Goal: Check status: Check status

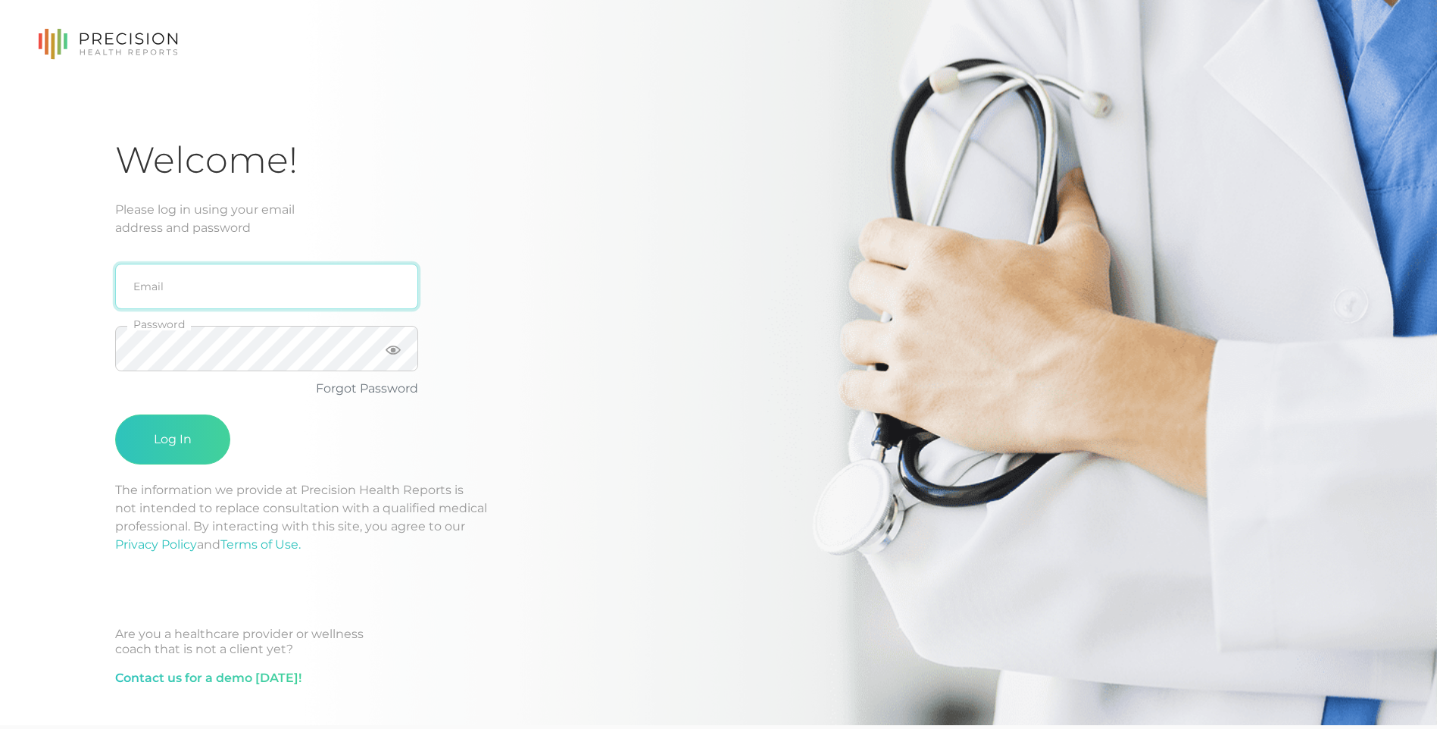
click at [150, 289] on input "email" at bounding box center [266, 286] width 303 height 45
type input "[EMAIL_ADDRESS][DOMAIN_NAME]"
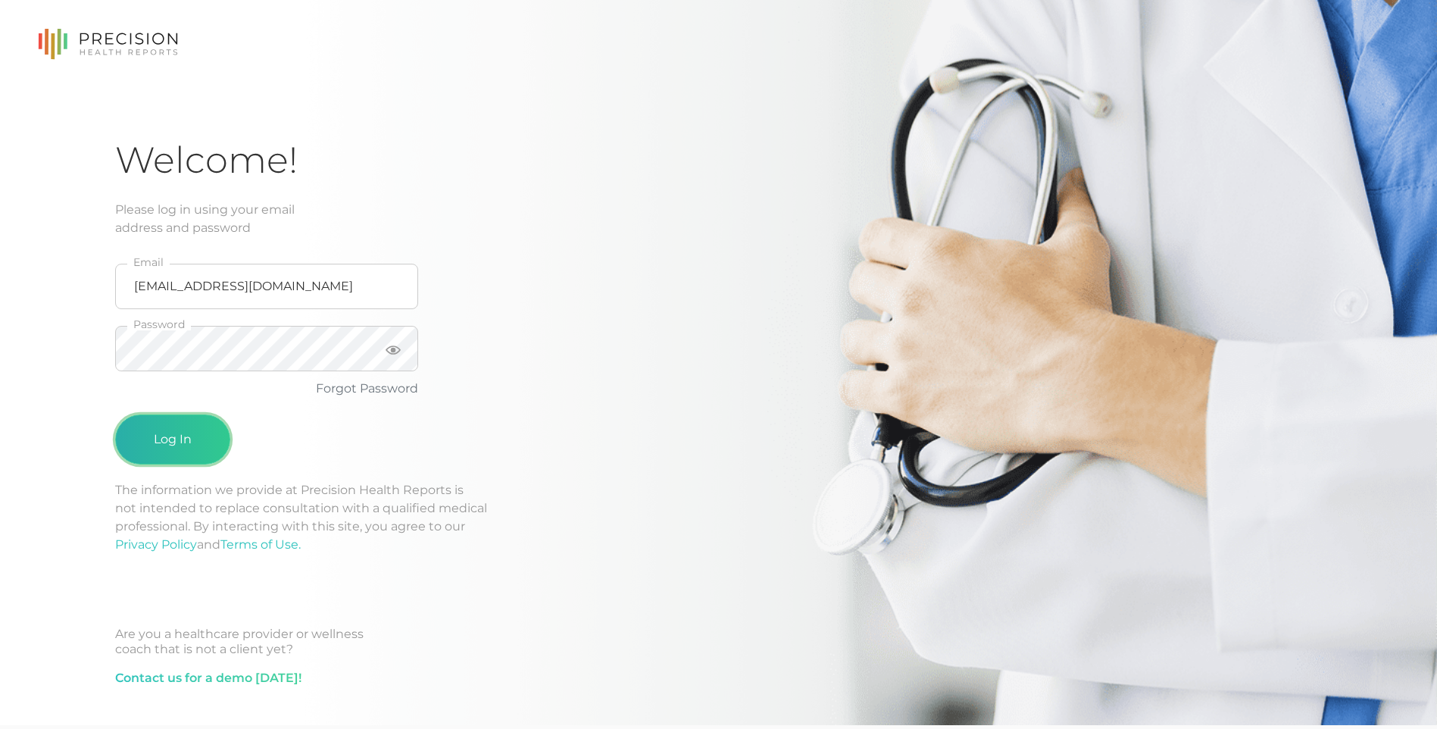
click at [185, 444] on button "Log In" at bounding box center [172, 439] width 115 height 50
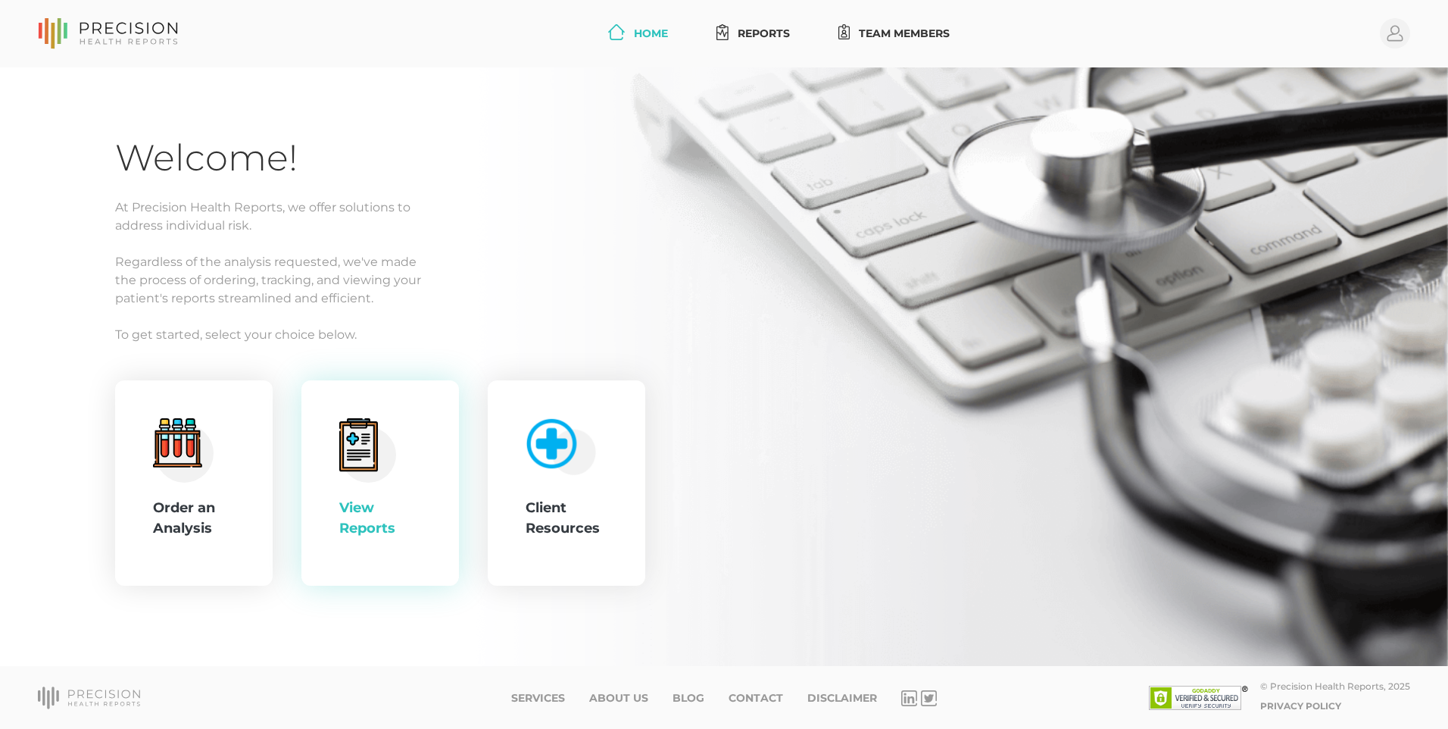
click at [356, 514] on div "View Reports" at bounding box center [380, 518] width 82 height 41
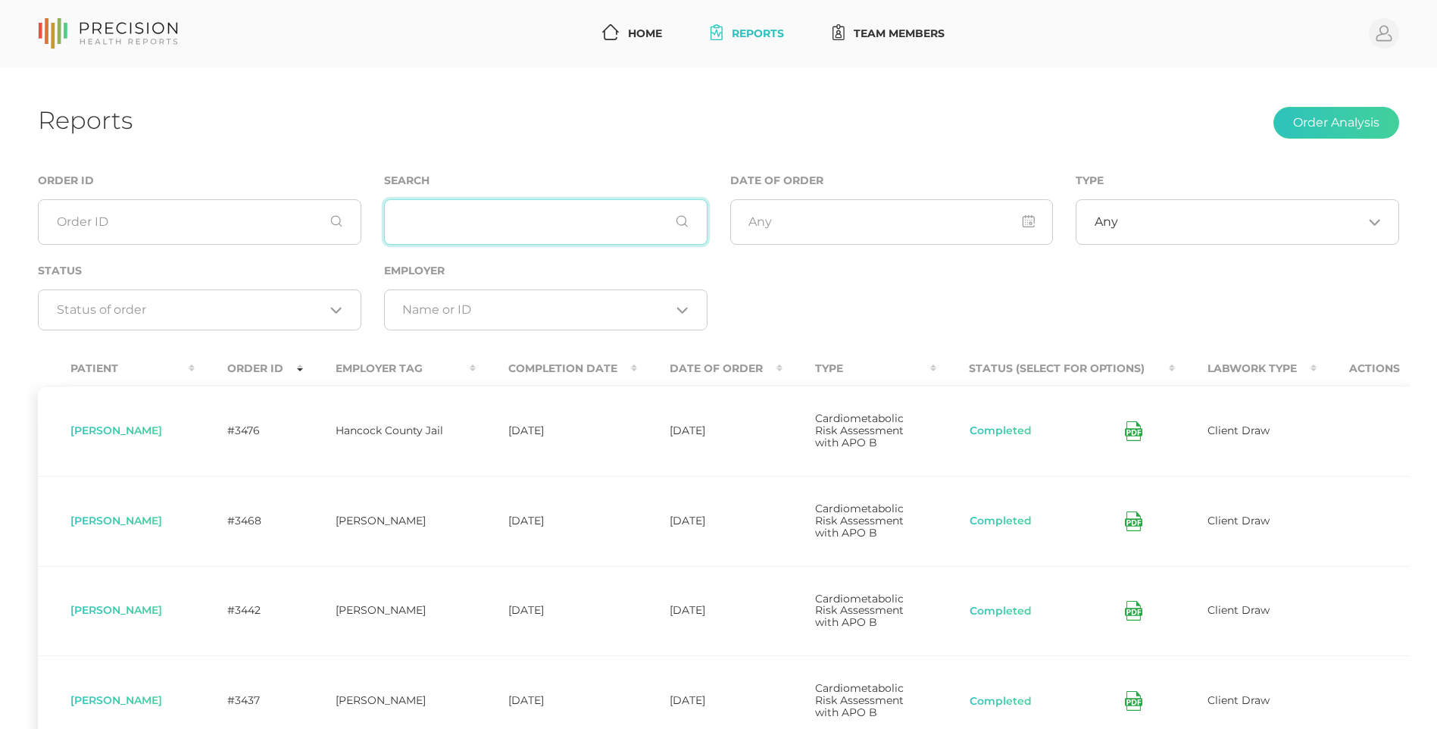
click at [457, 220] on input "text" at bounding box center [545, 221] width 323 height 45
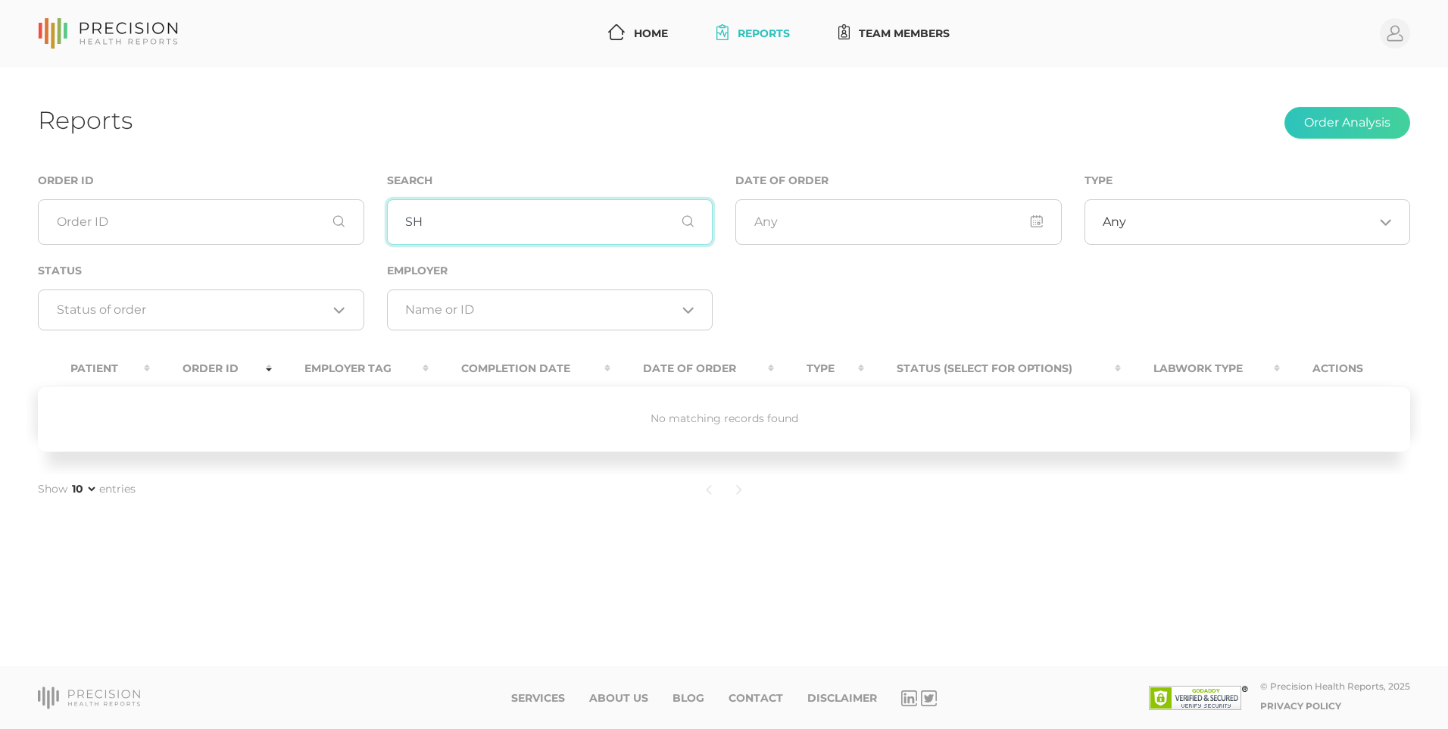
type input "S"
type input "H"
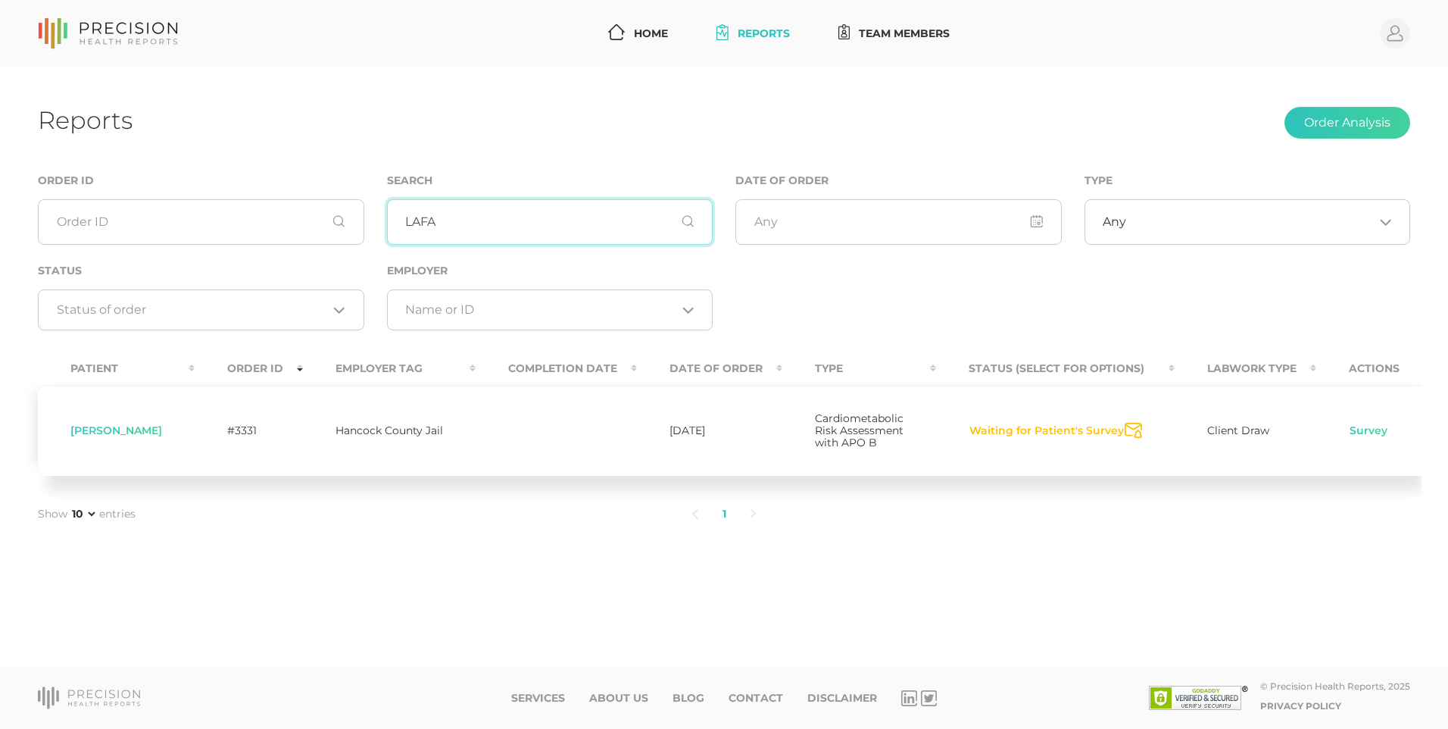
type input "LAFA"
click at [454, 226] on input "LAFA" at bounding box center [550, 221] width 326 height 45
type input "L"
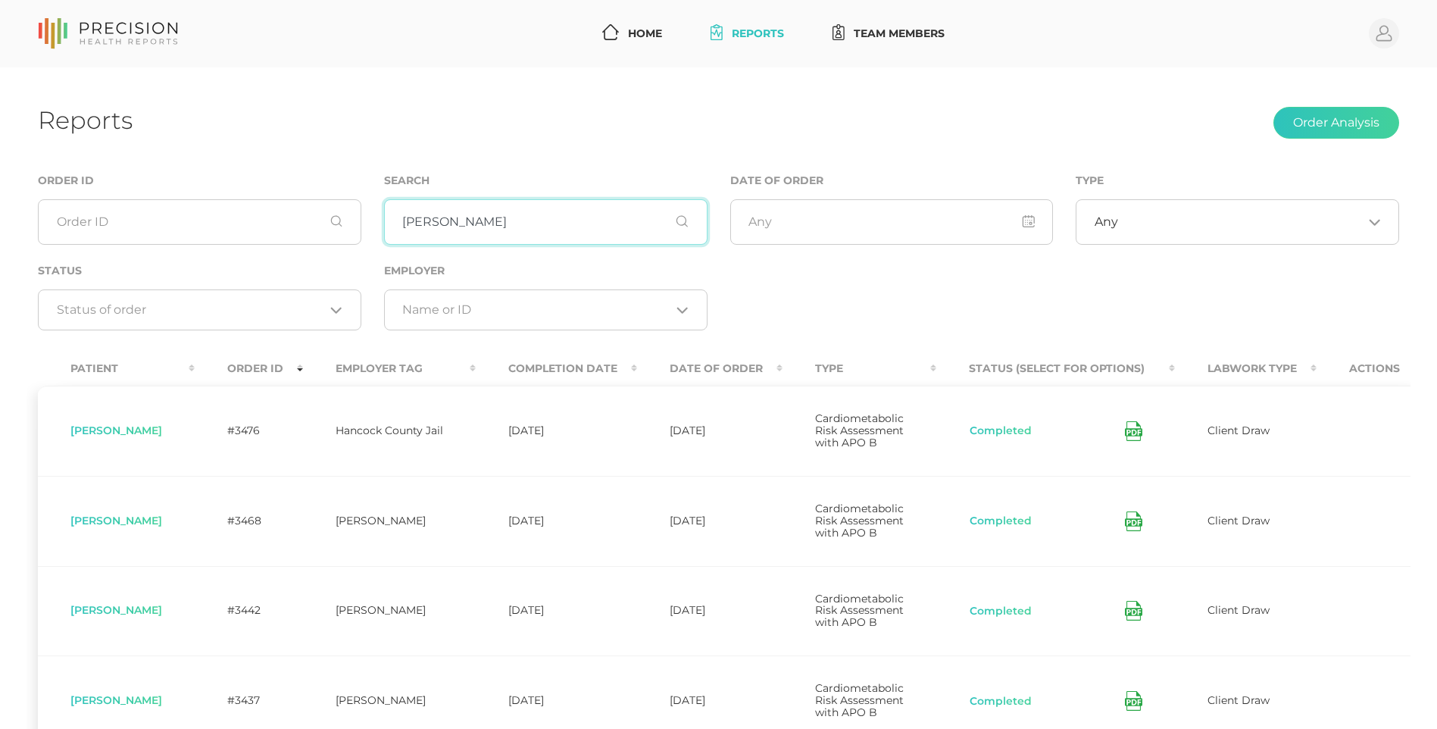
type input "munden"
